Goal: Find specific page/section: Find specific page/section

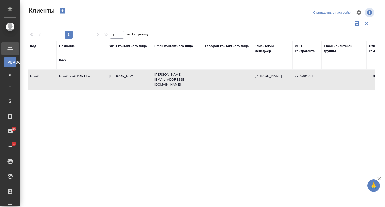
select select "RU"
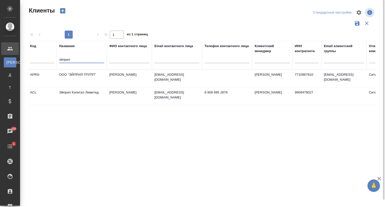
type input "эйприл"
click at [80, 87] on td "Эйприл Кэпитал Лимитед" at bounding box center [82, 79] width 50 height 18
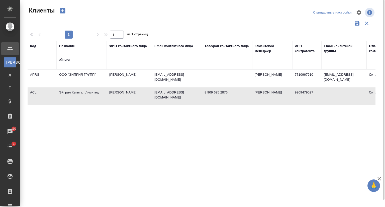
click at [80, 87] on td "Эйприл Кэпитал Лимитед" at bounding box center [82, 79] width 50 height 18
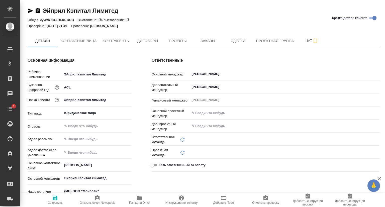
type input "Сити3"
type input "Юридический"
type textarea "x"
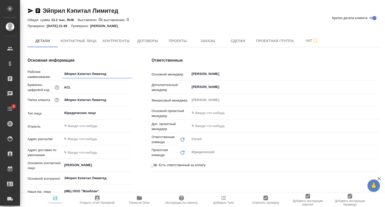
type textarea "x"
click at [198, 38] on span "Заказы" at bounding box center [208, 41] width 24 height 6
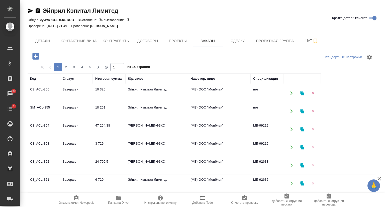
click at [58, 89] on td "C3_ACL-356" at bounding box center [44, 93] width 33 height 18
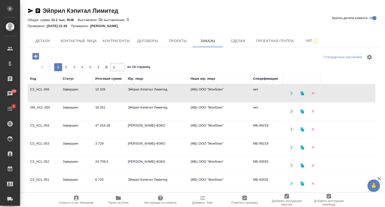
click at [58, 89] on td "C3_ACL-356" at bounding box center [44, 93] width 33 height 18
click at [72, 42] on span "Контактные лица" at bounding box center [79, 41] width 36 height 6
select select "RU"
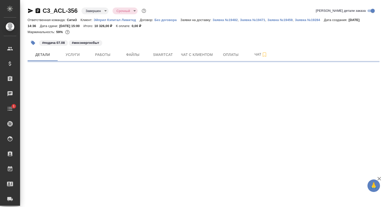
select select "RU"
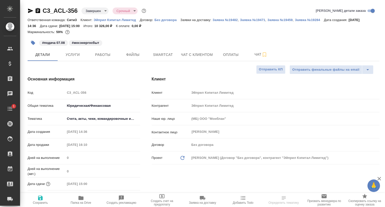
type textarea "x"
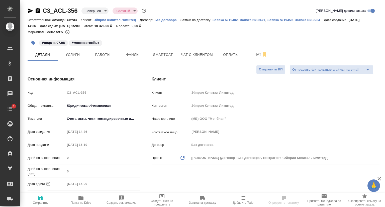
type textarea "x"
type input "Газизов Ринат"
type input "Веселова Юлия"
type input "Ильина Екатерина"
